Goal: Book appointment/travel/reservation

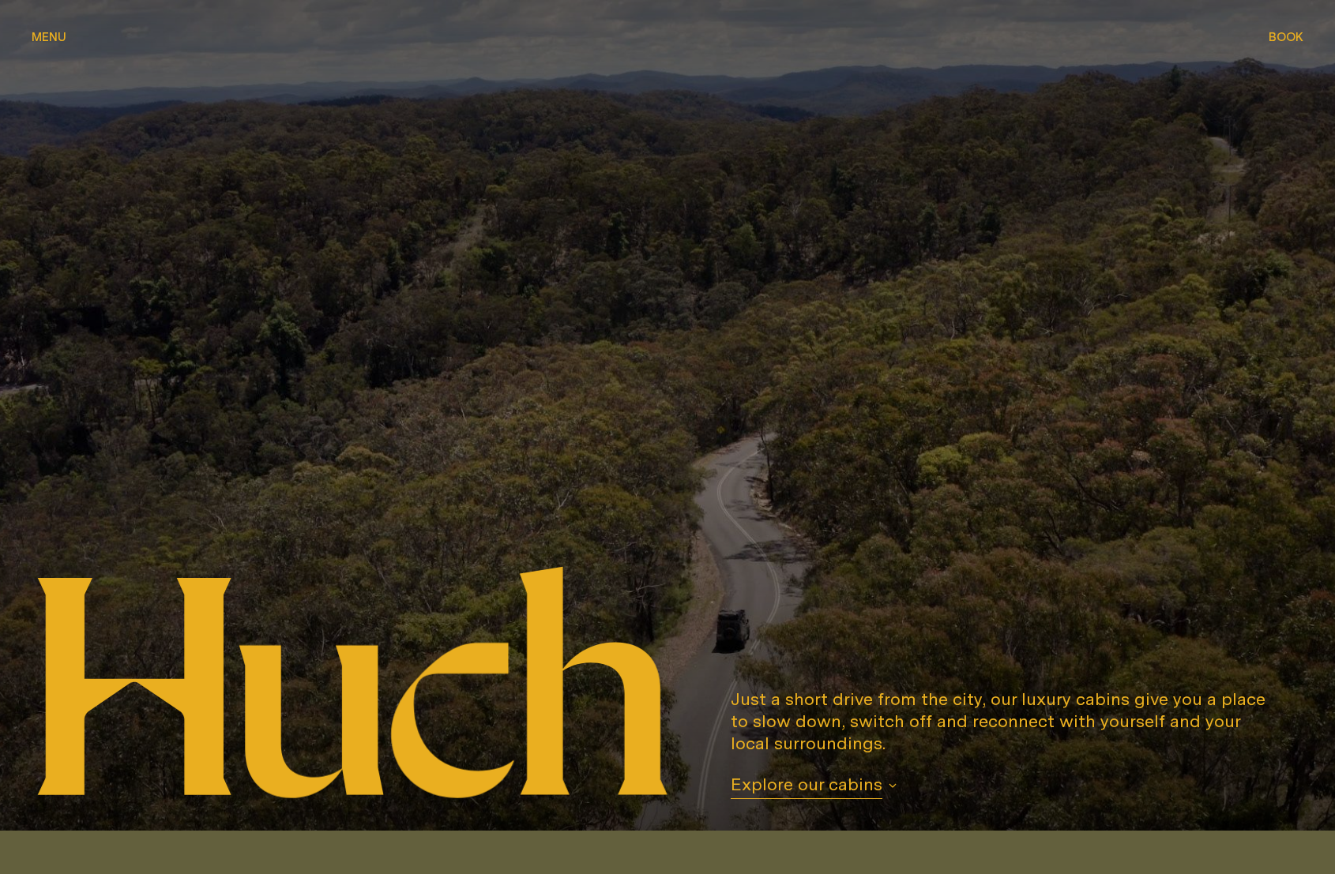
click at [1282, 29] on button "Book Book" at bounding box center [1286, 37] width 35 height 19
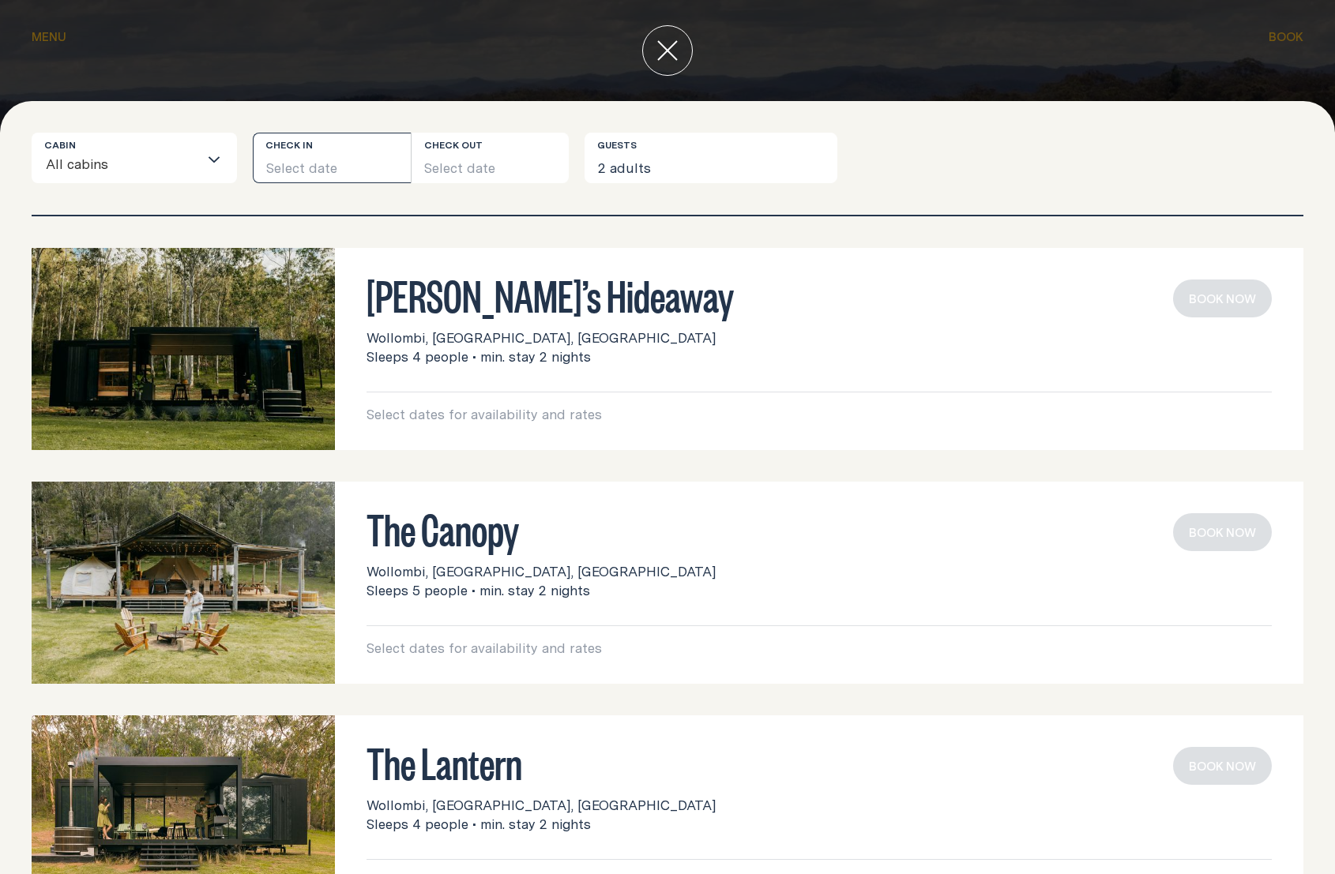
click at [306, 160] on button "Select date" at bounding box center [332, 158] width 158 height 51
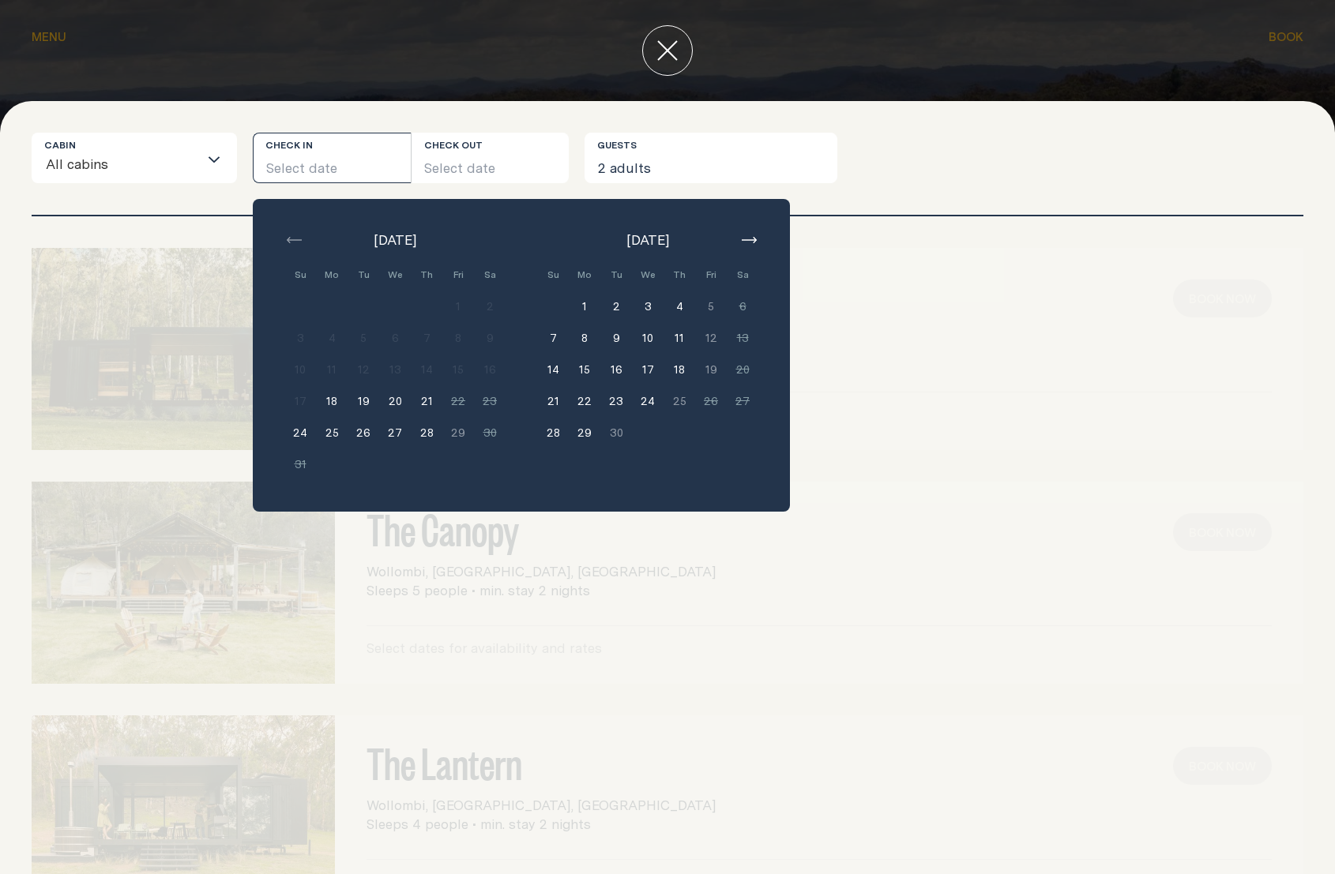
click at [585, 312] on button "1" at bounding box center [585, 307] width 32 height 32
click at [649, 310] on button "3" at bounding box center [648, 307] width 32 height 32
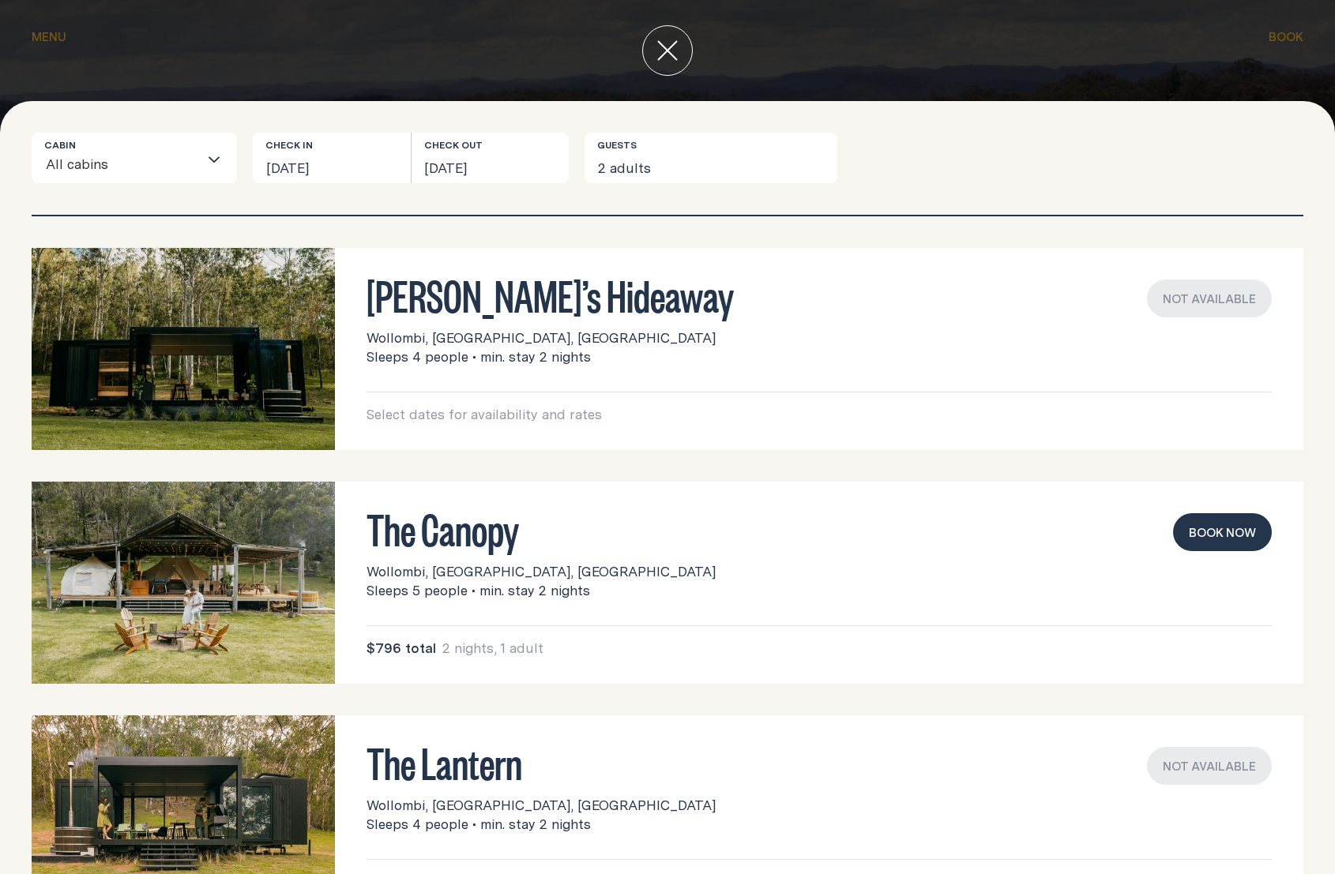
click at [1198, 522] on button "Book now" at bounding box center [1222, 532] width 99 height 38
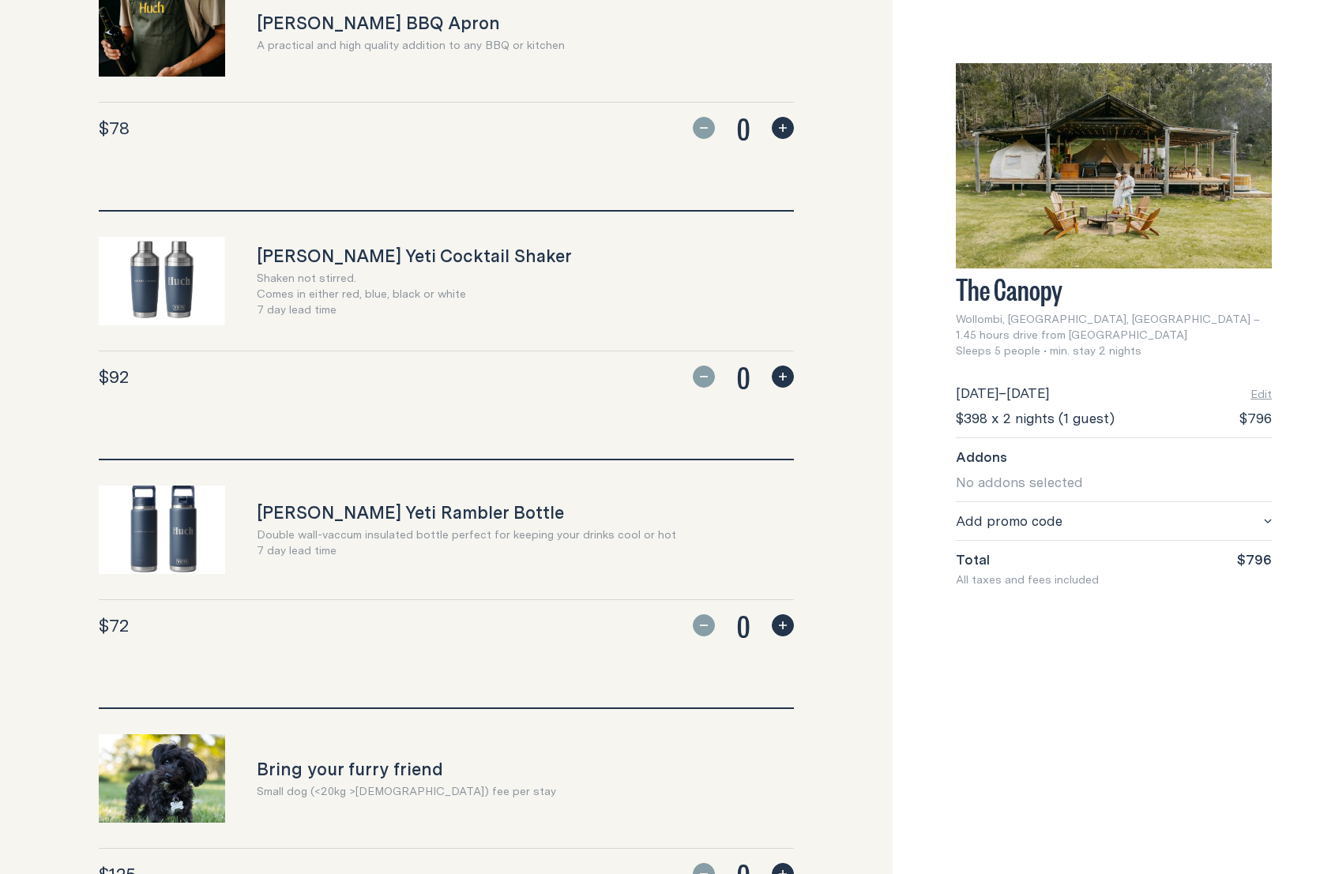
scroll to position [1251, 0]
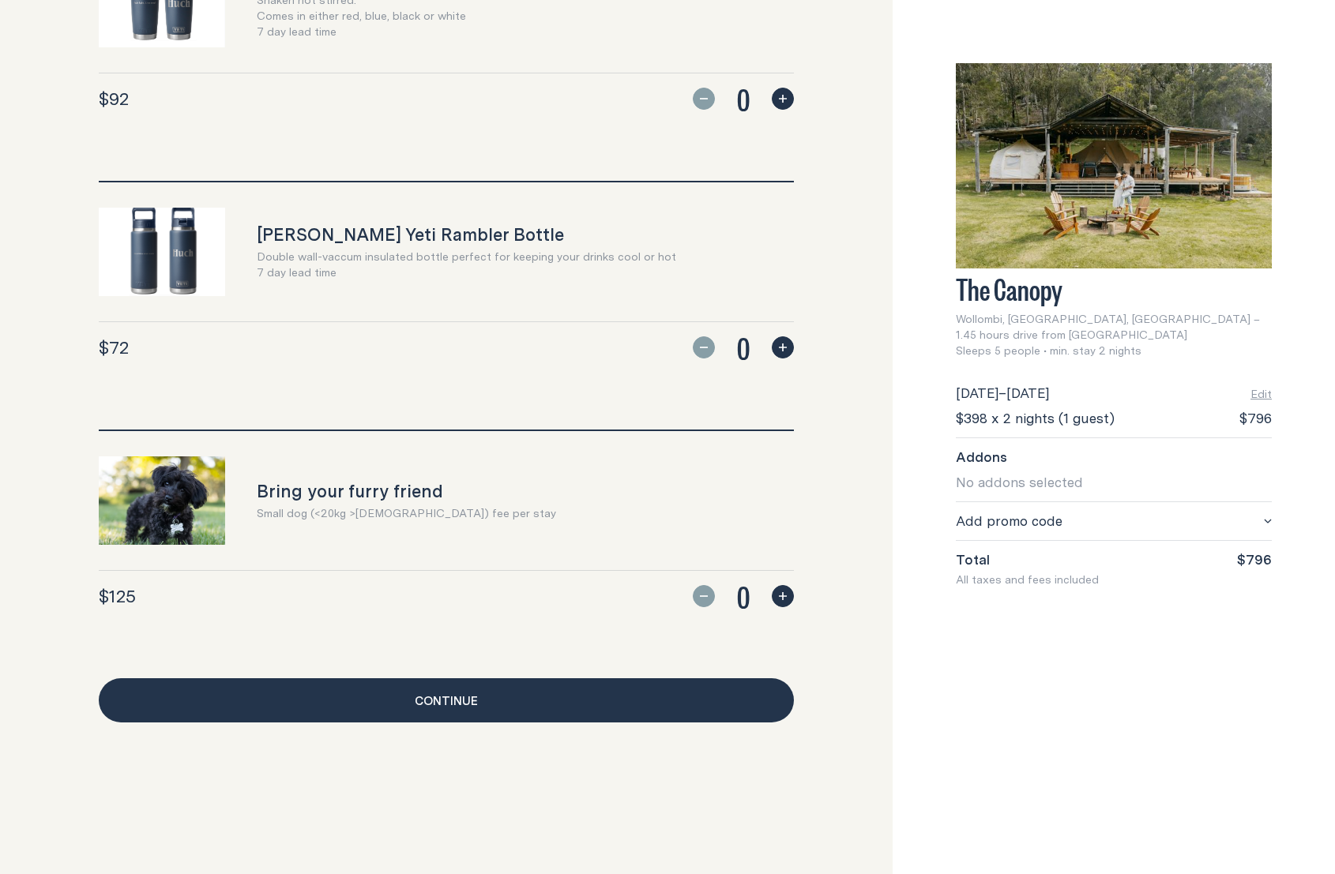
click at [525, 706] on link "Continue" at bounding box center [446, 701] width 695 height 44
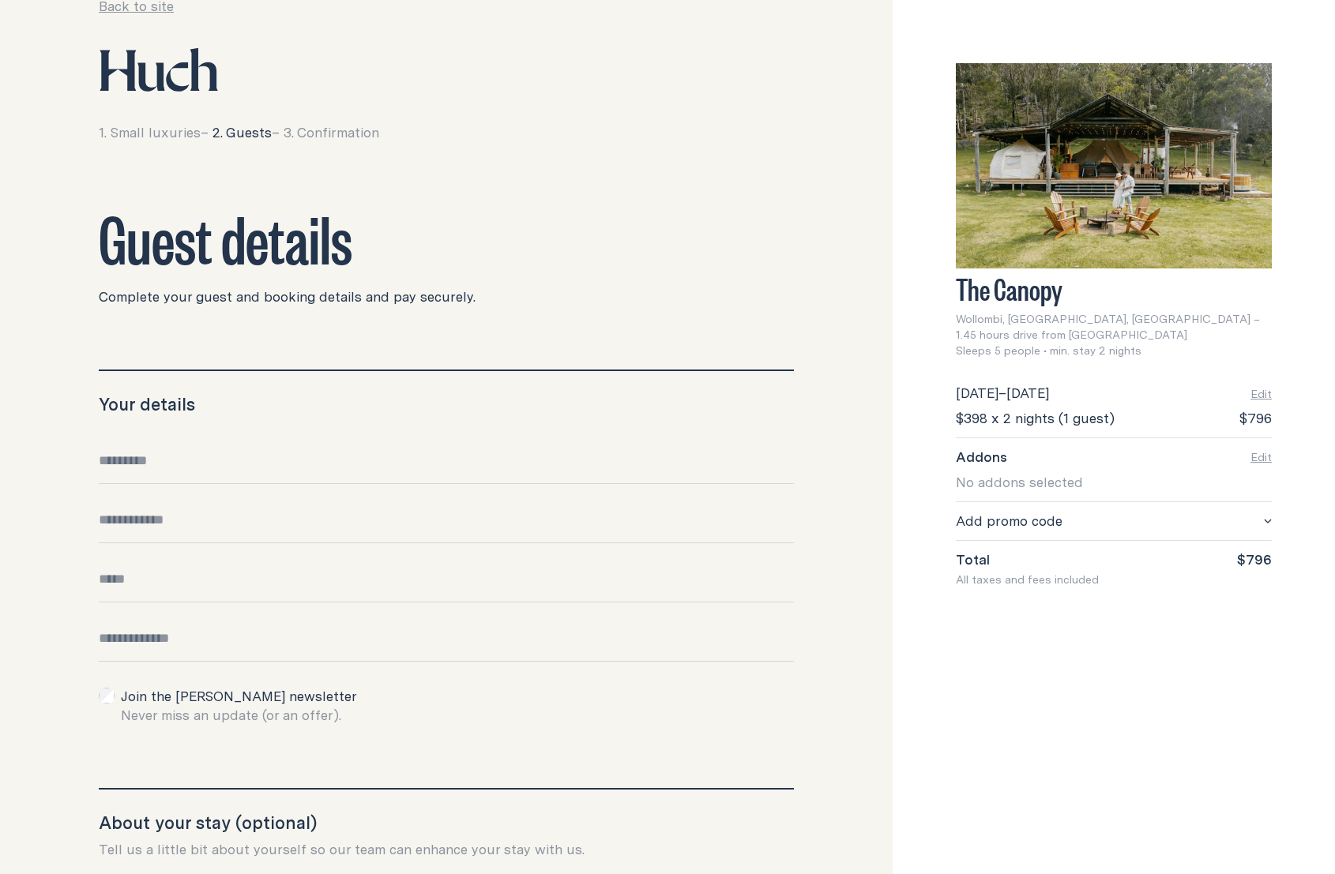
scroll to position [176, 0]
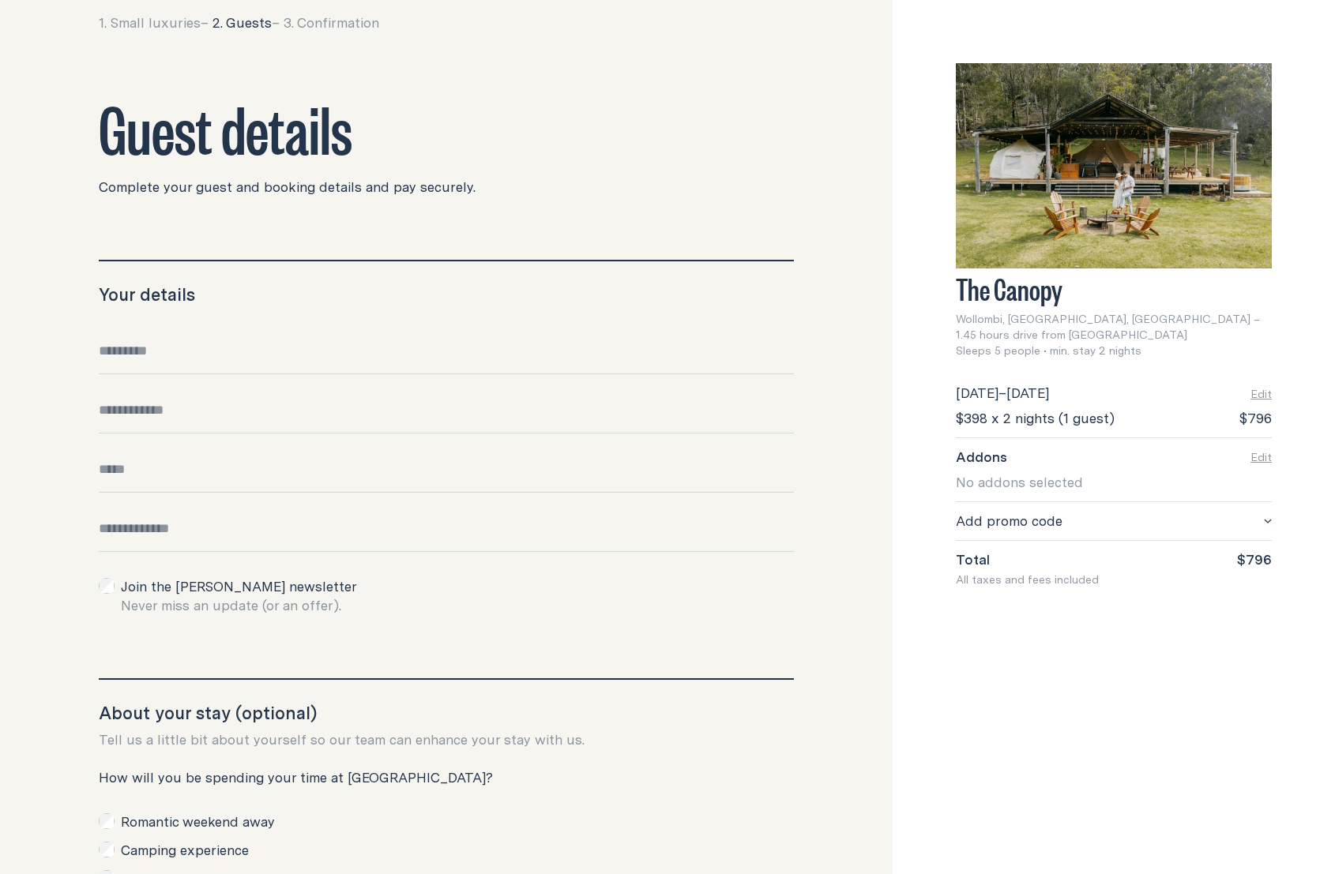
click at [241, 517] on div "Date of birth" at bounding box center [446, 510] width 695 height 17
click at [240, 525] on input "Date of birth" at bounding box center [446, 536] width 695 height 32
